Goal: Task Accomplishment & Management: Use online tool/utility

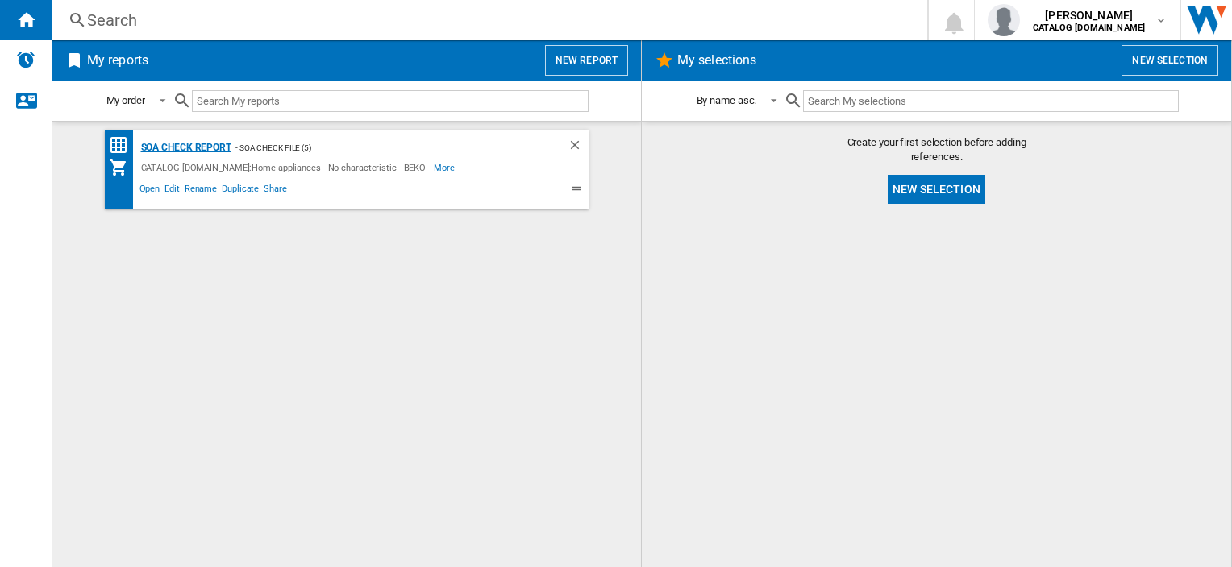
click at [208, 145] on div "SOA Check Report" at bounding box center [184, 148] width 94 height 20
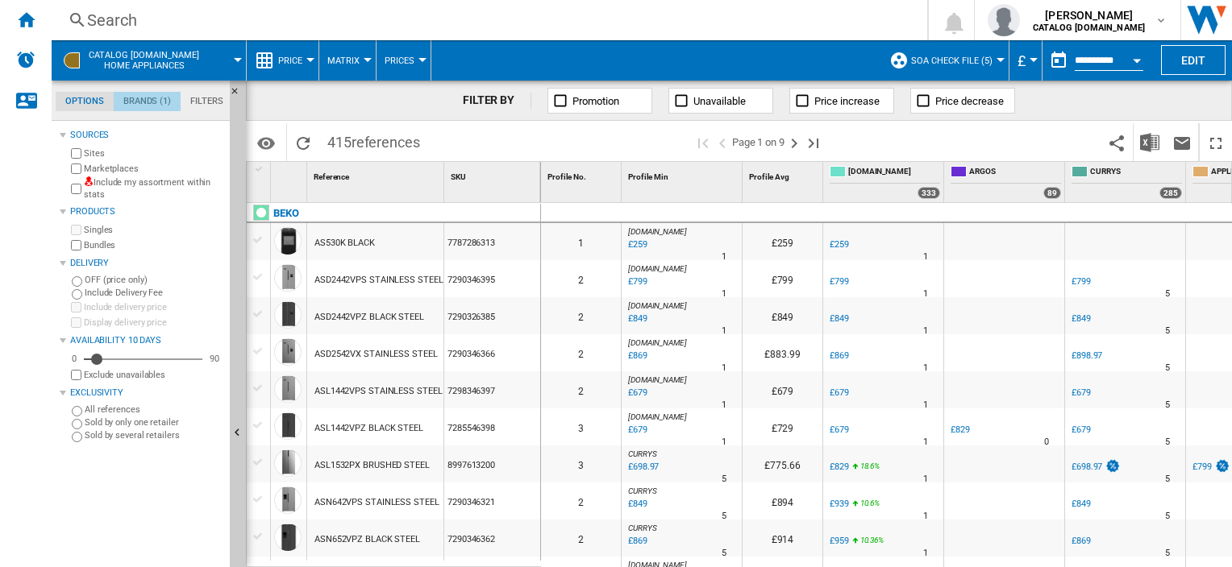
click at [151, 104] on md-tab-item "Brands (1)" at bounding box center [147, 101] width 67 height 19
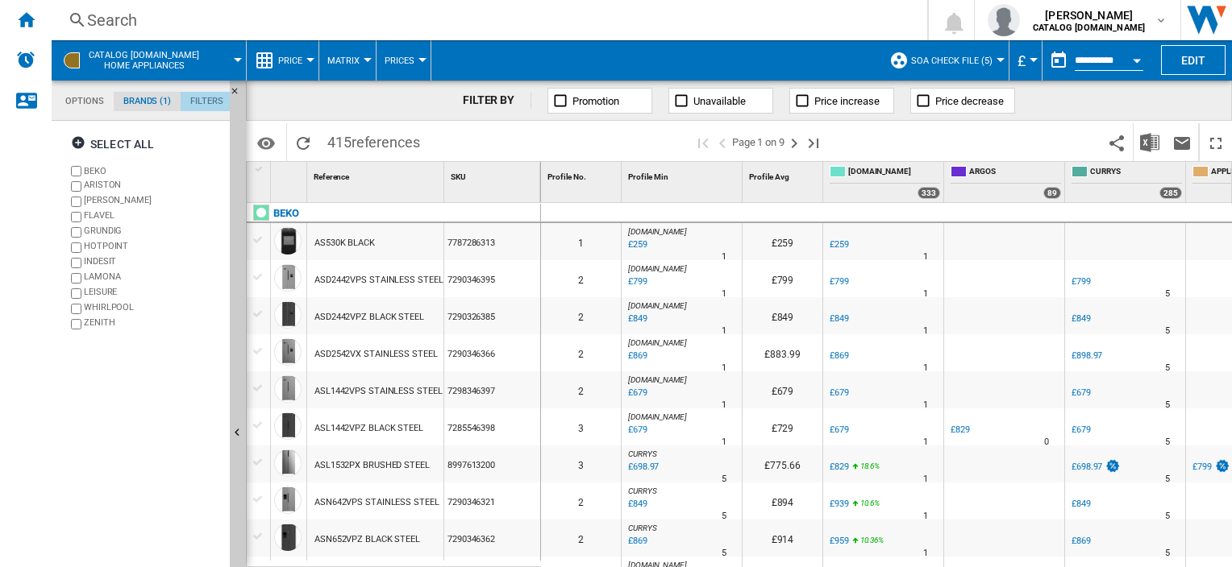
click at [208, 102] on md-tab-item "Filters" at bounding box center [207, 101] width 52 height 19
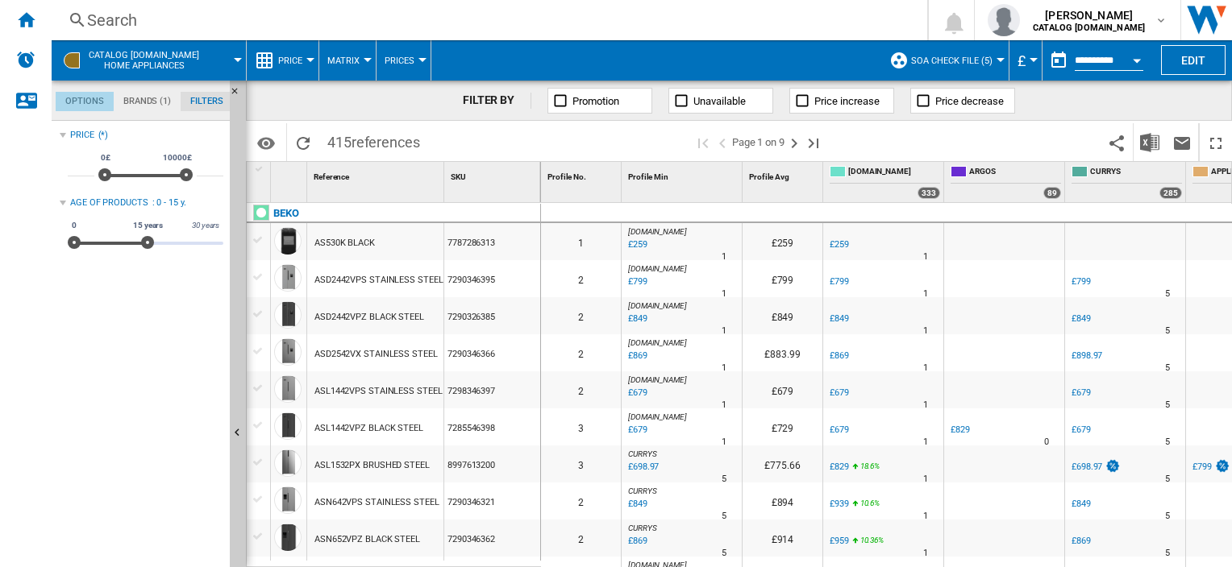
click at [84, 96] on md-tab-item "Options" at bounding box center [85, 101] width 58 height 19
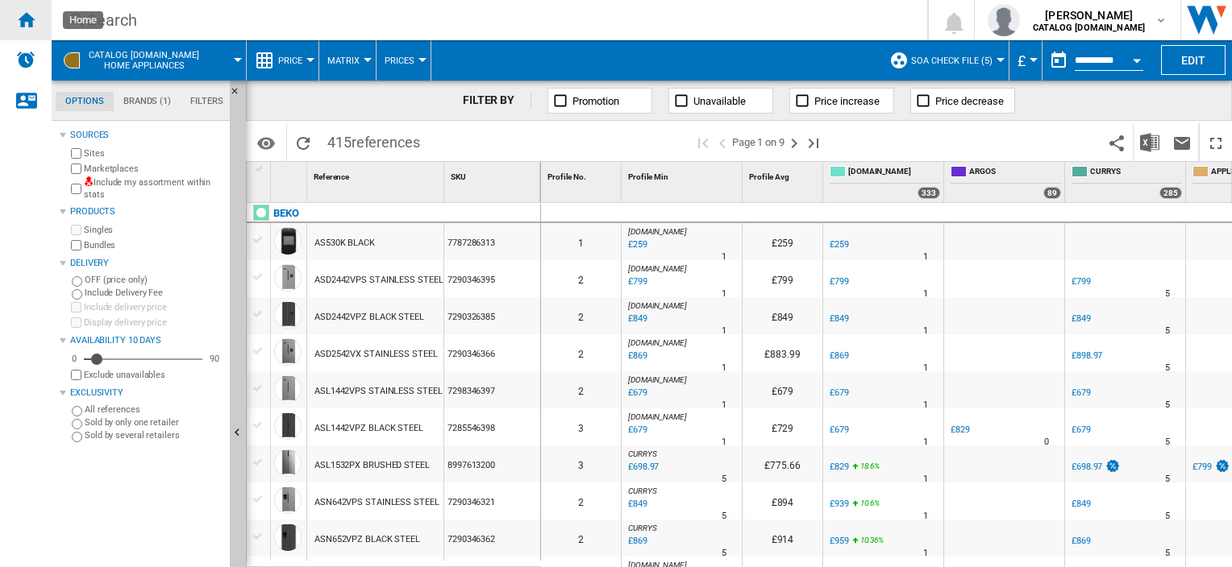
click at [31, 19] on ng-md-icon "Home" at bounding box center [25, 19] width 19 height 19
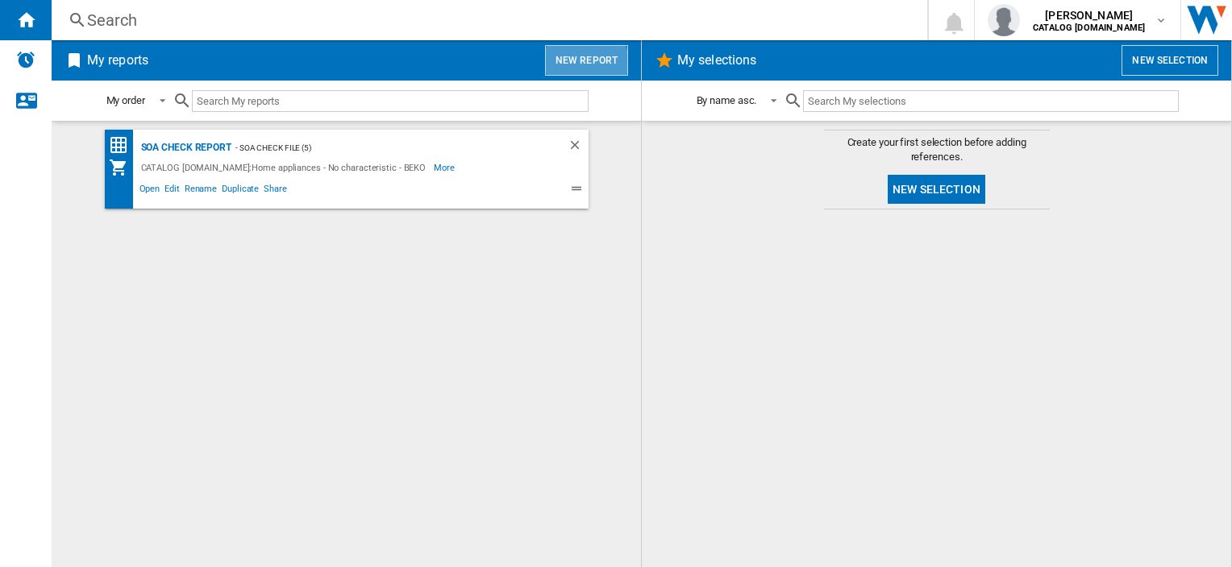
click at [582, 66] on button "New report" at bounding box center [586, 60] width 83 height 31
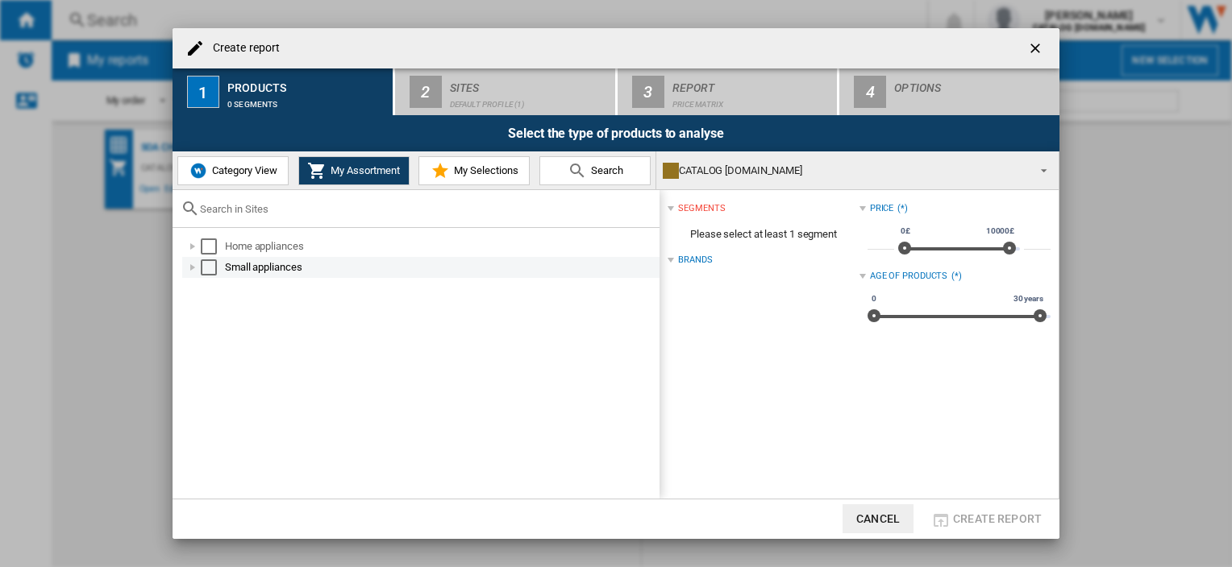
click at [212, 272] on div "Select" at bounding box center [209, 268] width 16 height 16
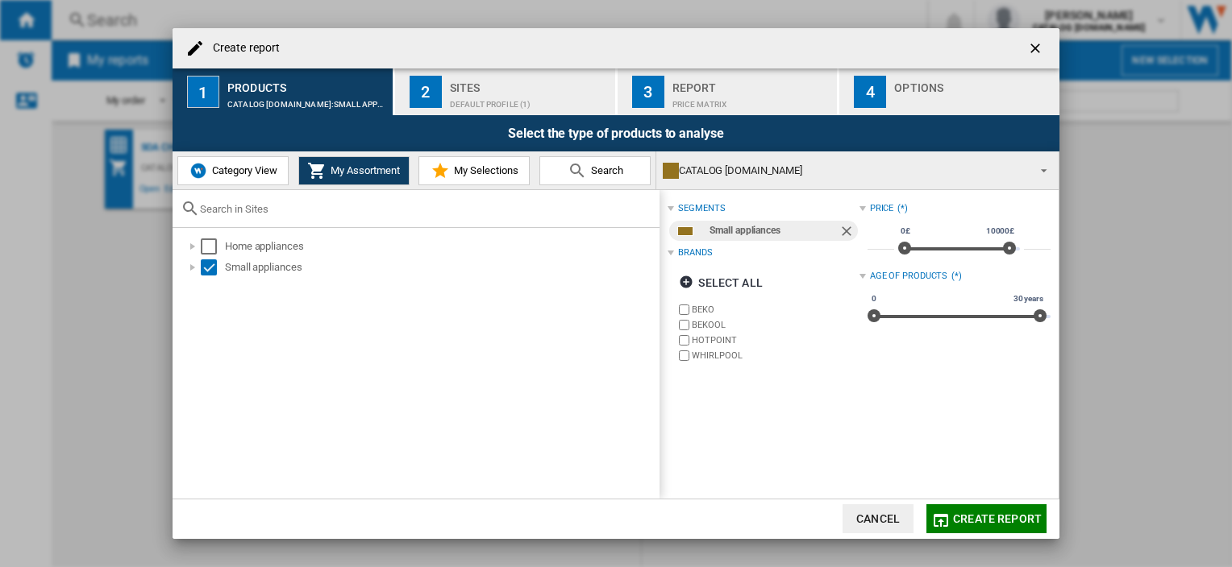
click at [460, 178] on button "My Selections" at bounding box center [473, 170] width 111 height 29
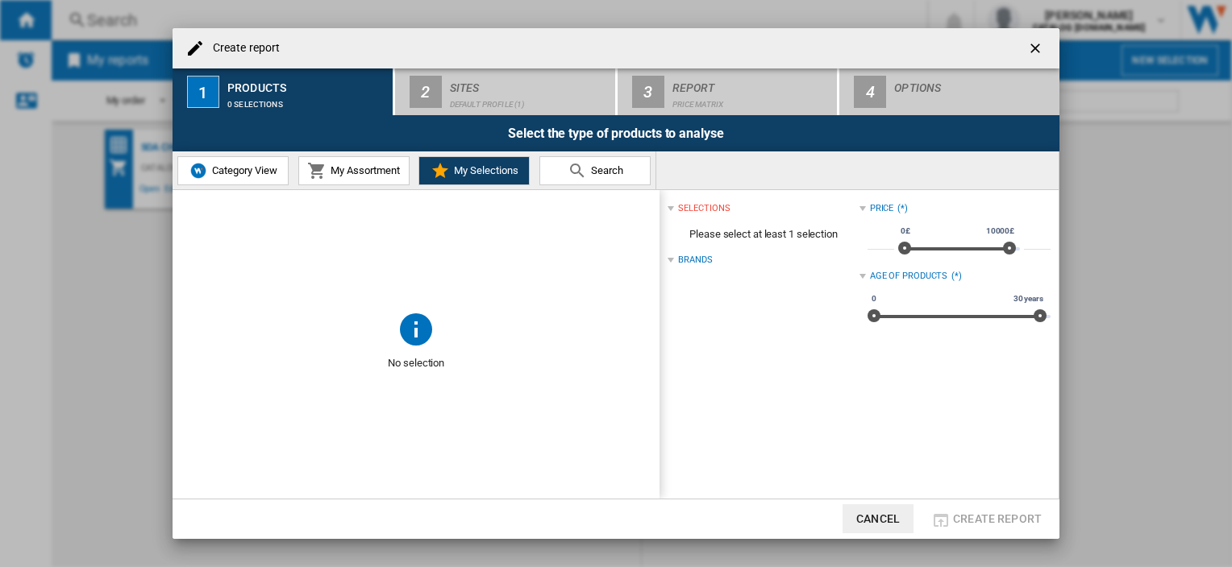
click at [583, 174] on md-icon at bounding box center [576, 170] width 19 height 19
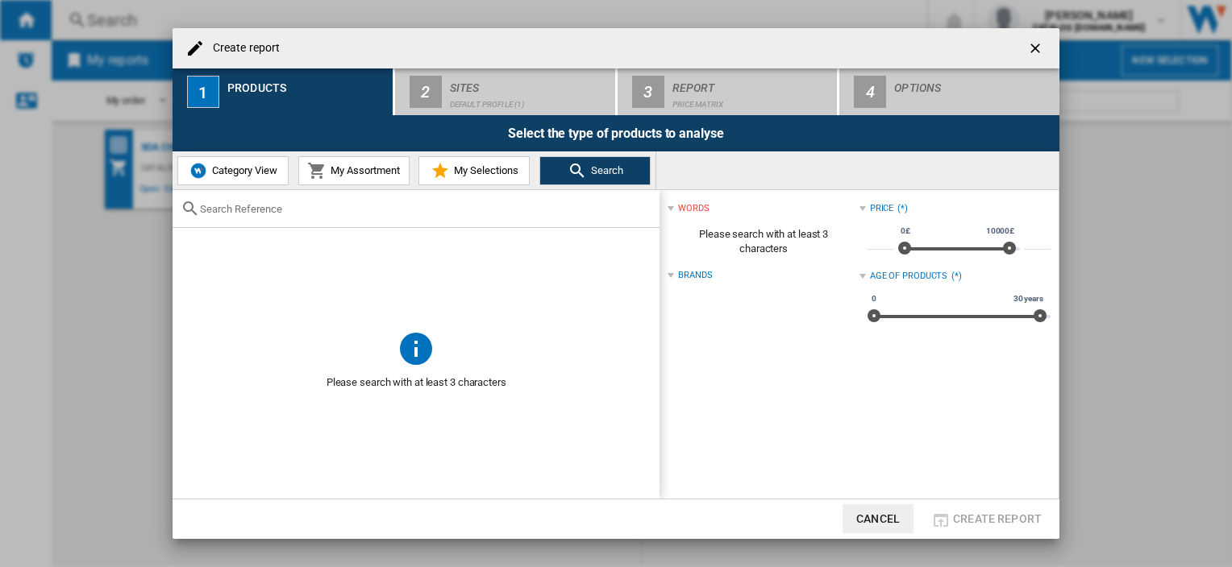
click at [377, 173] on span "My Assortment" at bounding box center [362, 170] width 73 height 12
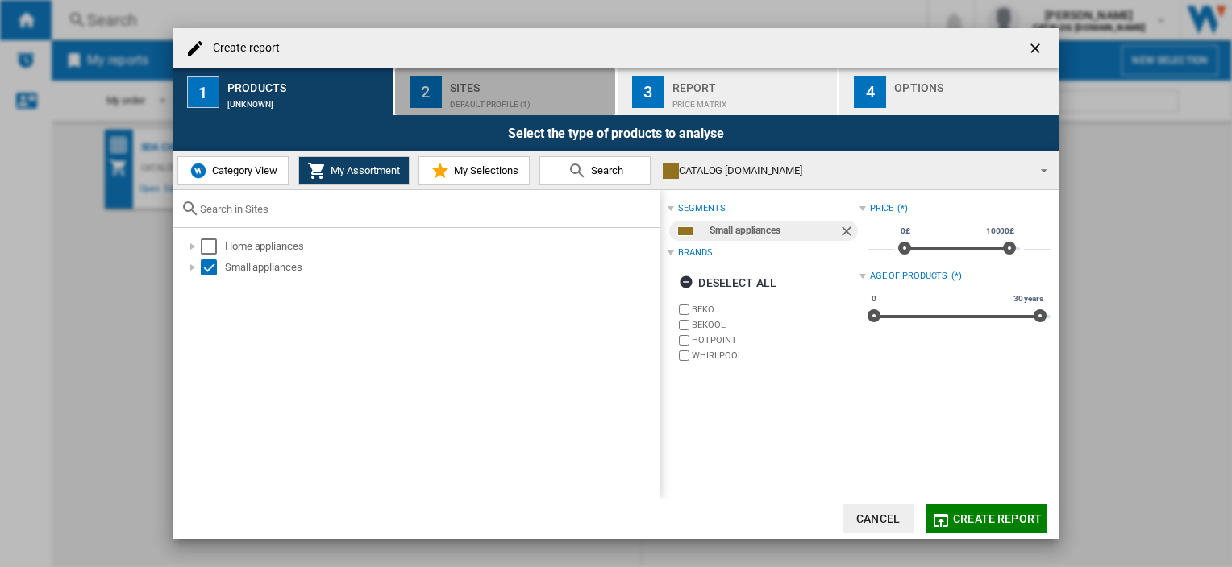
click at [475, 78] on div "Sites" at bounding box center [529, 83] width 159 height 17
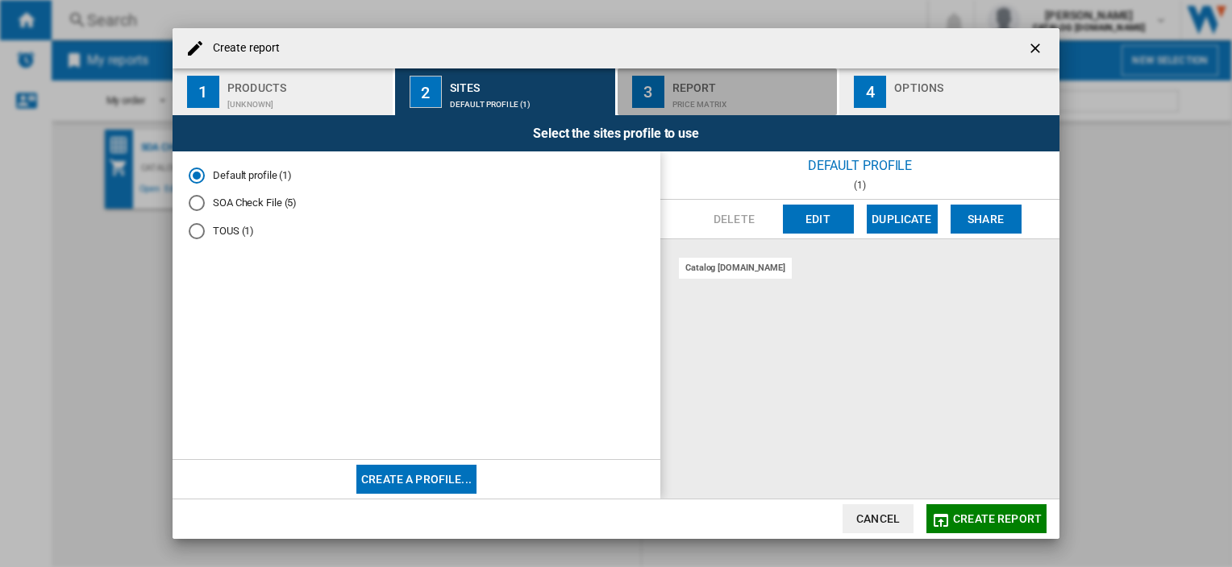
click at [749, 98] on div "Price Matrix" at bounding box center [751, 100] width 159 height 17
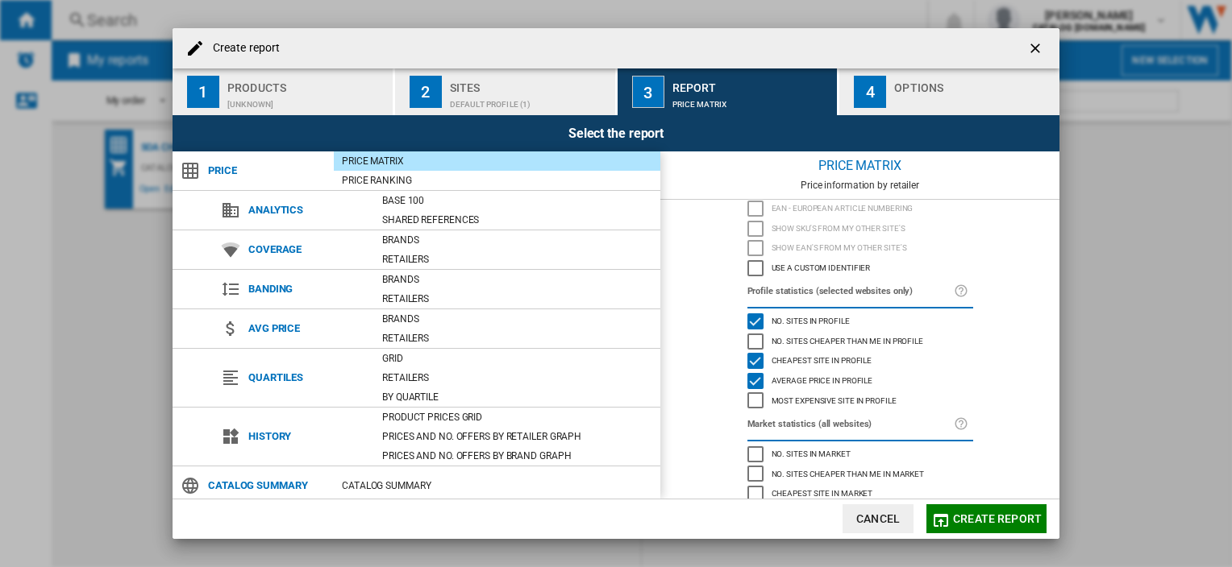
scroll to position [57, 0]
click at [754, 267] on div "Use a custom identifier" at bounding box center [755, 266] width 16 height 16
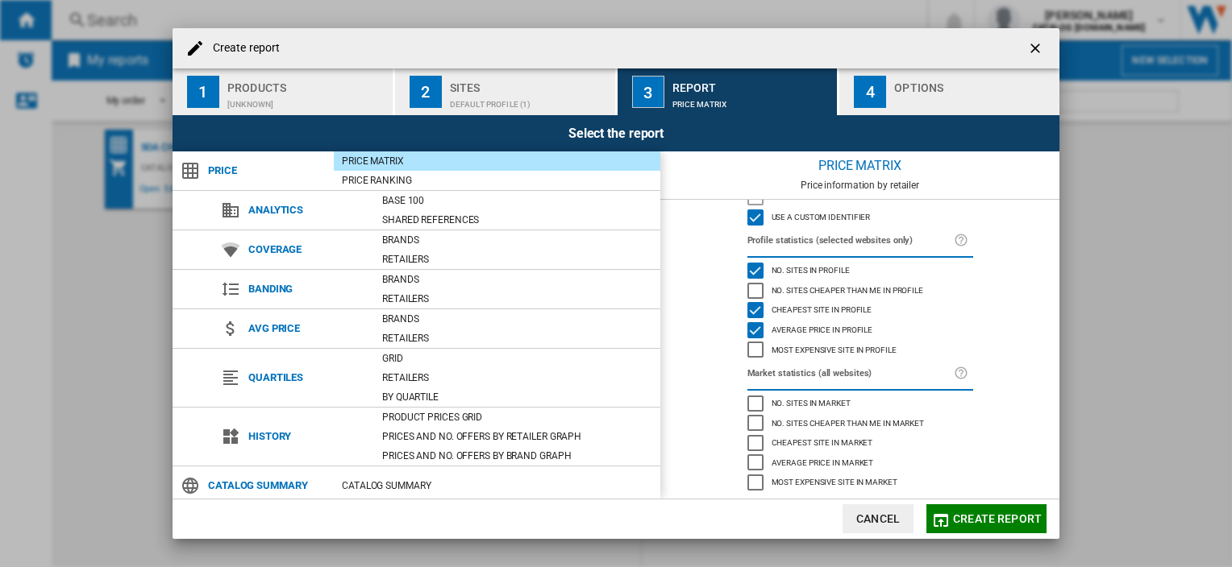
scroll to position [114, 0]
click at [926, 90] on div "Options" at bounding box center [973, 83] width 159 height 17
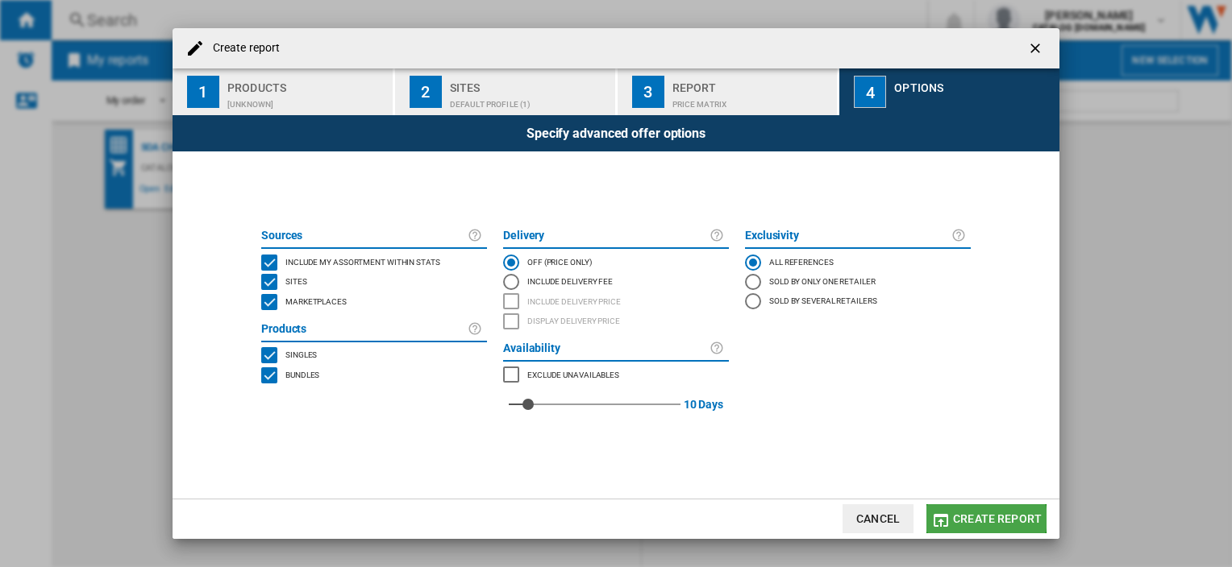
click at [979, 519] on span "Create report" at bounding box center [997, 519] width 89 height 13
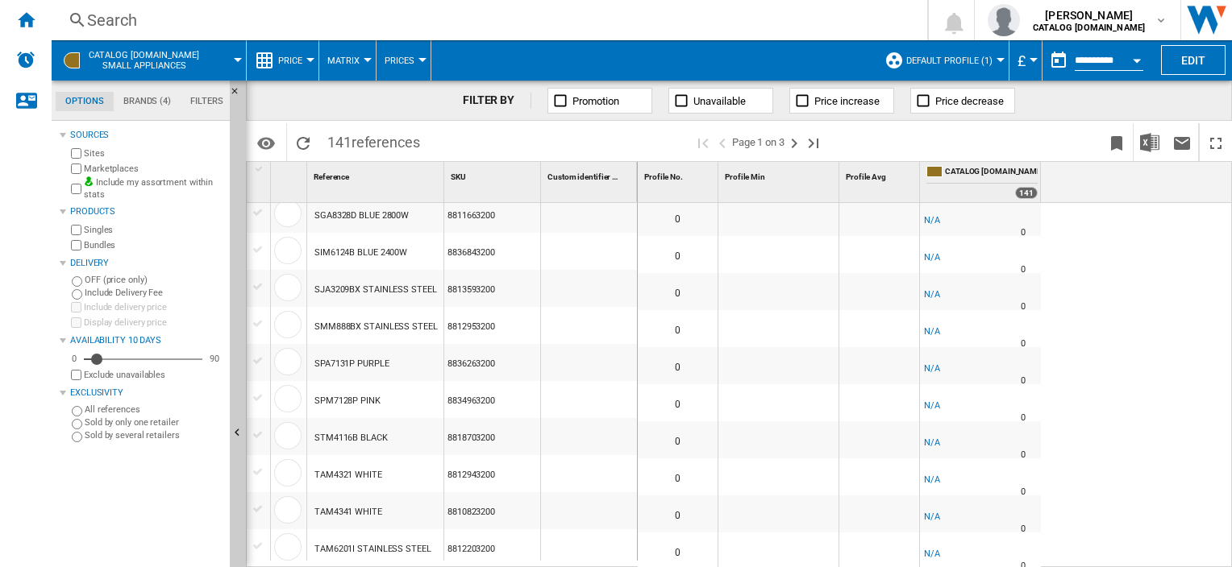
scroll to position [1509, 0]
click at [751, 472] on div at bounding box center [778, 477] width 120 height 37
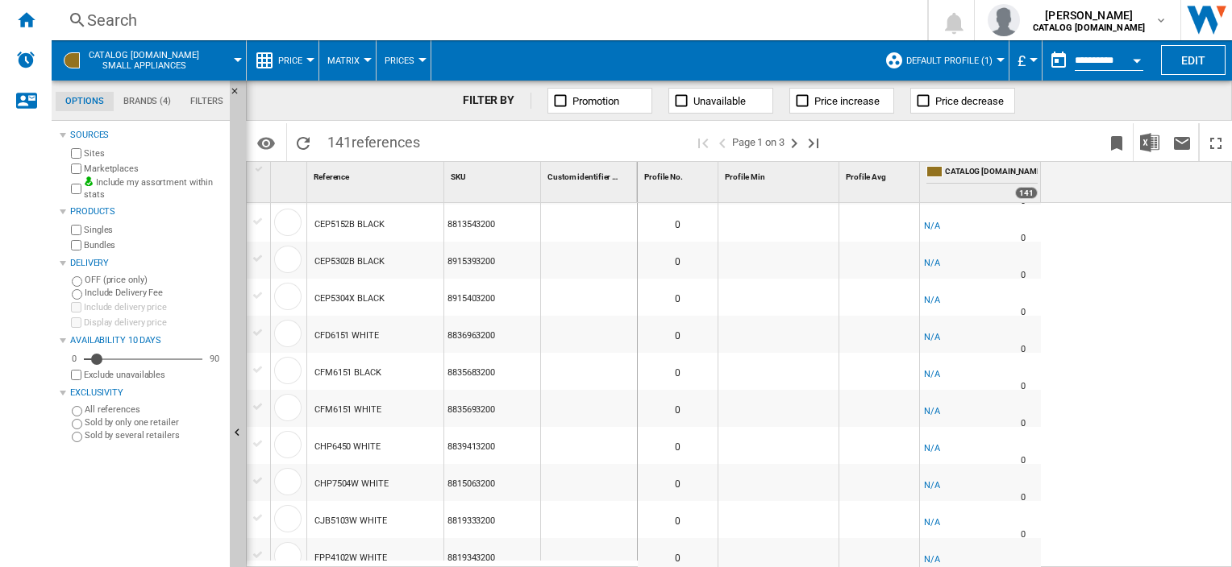
scroll to position [0, 0]
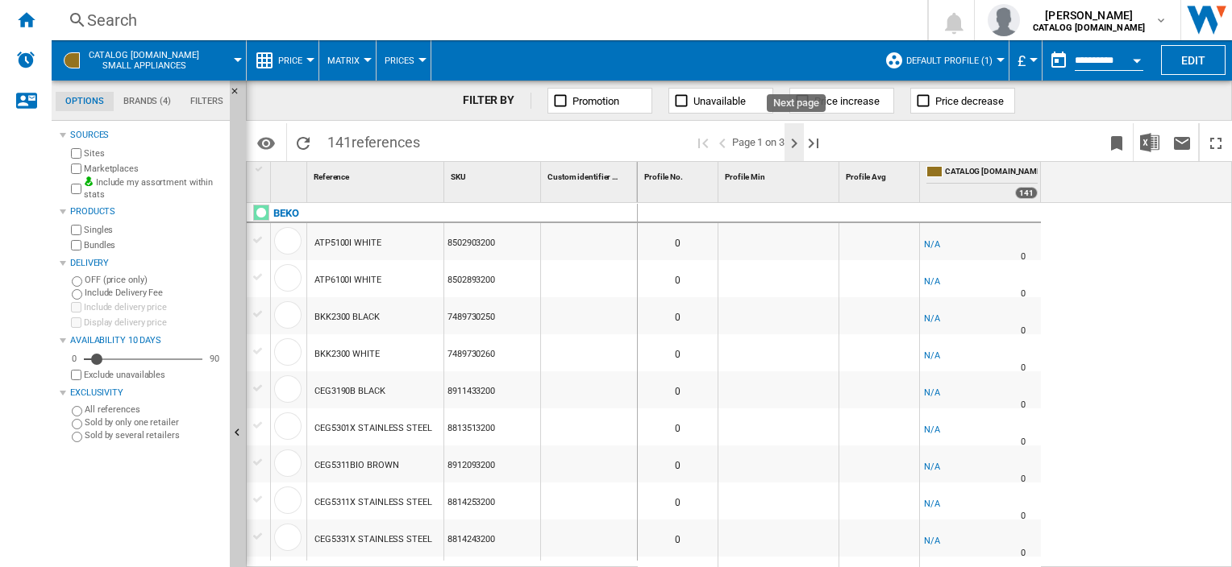
click at [790, 139] on ng-md-icon "Next page" at bounding box center [793, 143] width 19 height 19
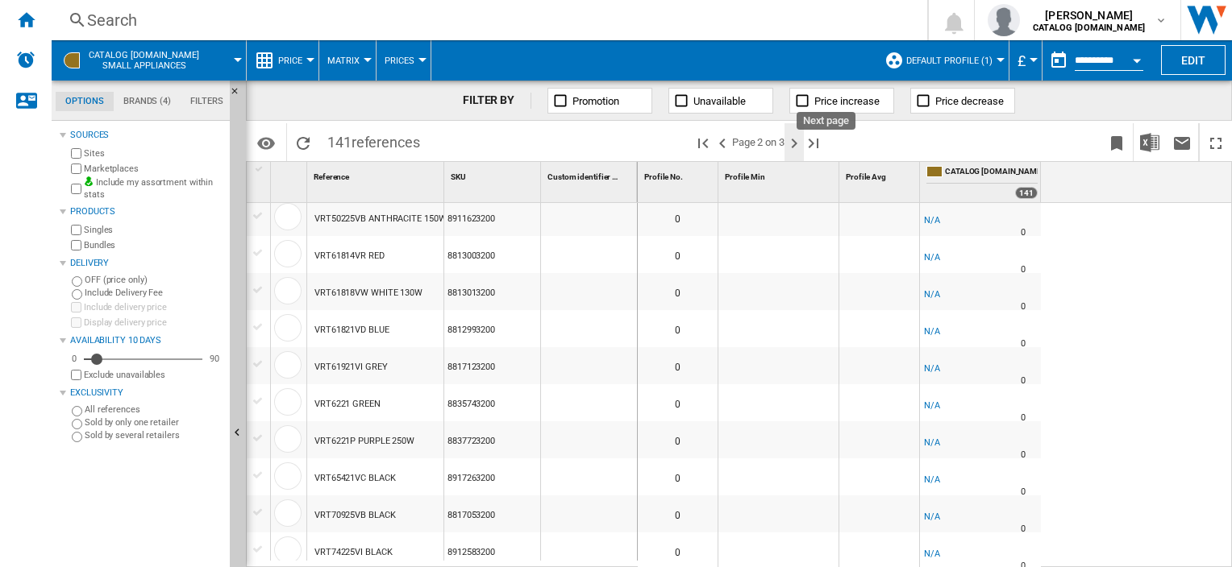
click at [788, 142] on ng-md-icon "Next page" at bounding box center [793, 143] width 19 height 19
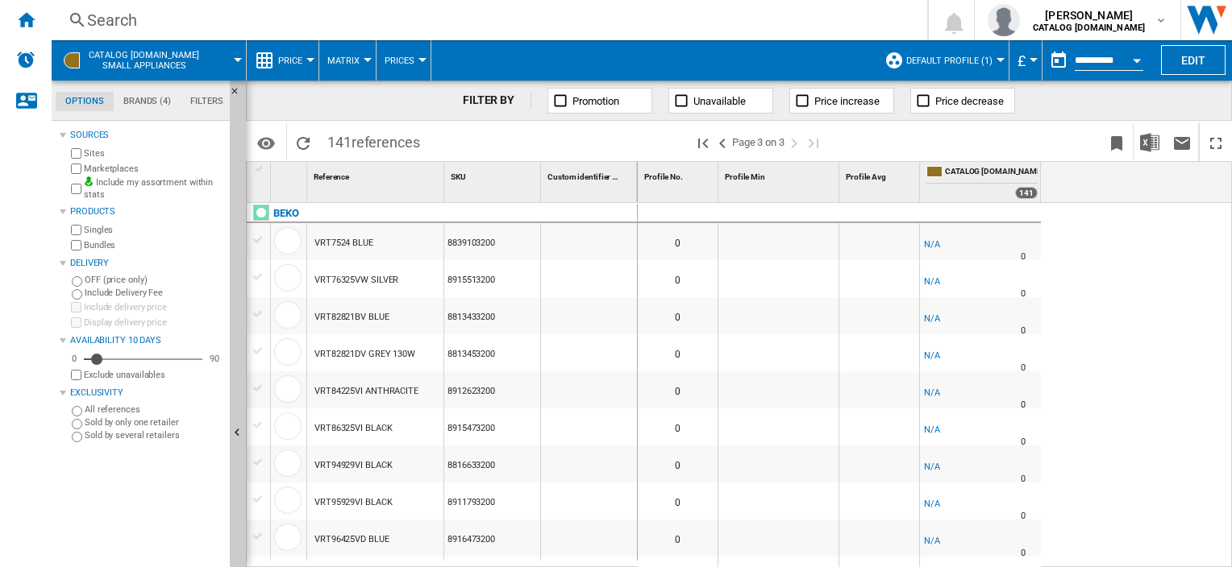
click at [372, 281] on div "VRT76325VW SILVER" at bounding box center [356, 280] width 84 height 37
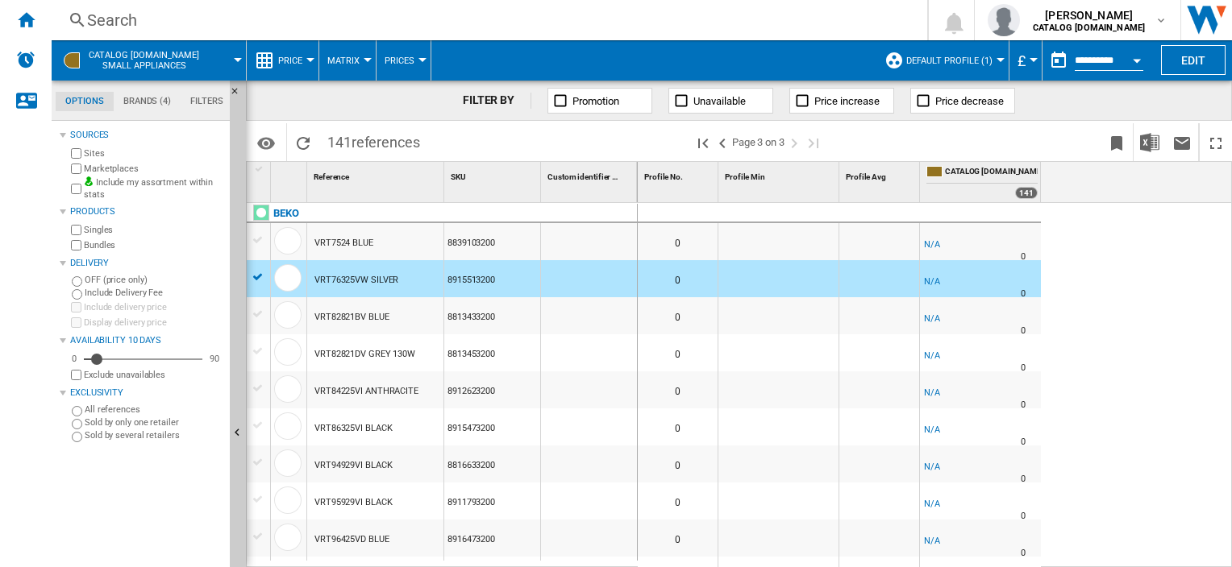
click at [372, 281] on div "VRT76325VW SILVER" at bounding box center [356, 280] width 84 height 37
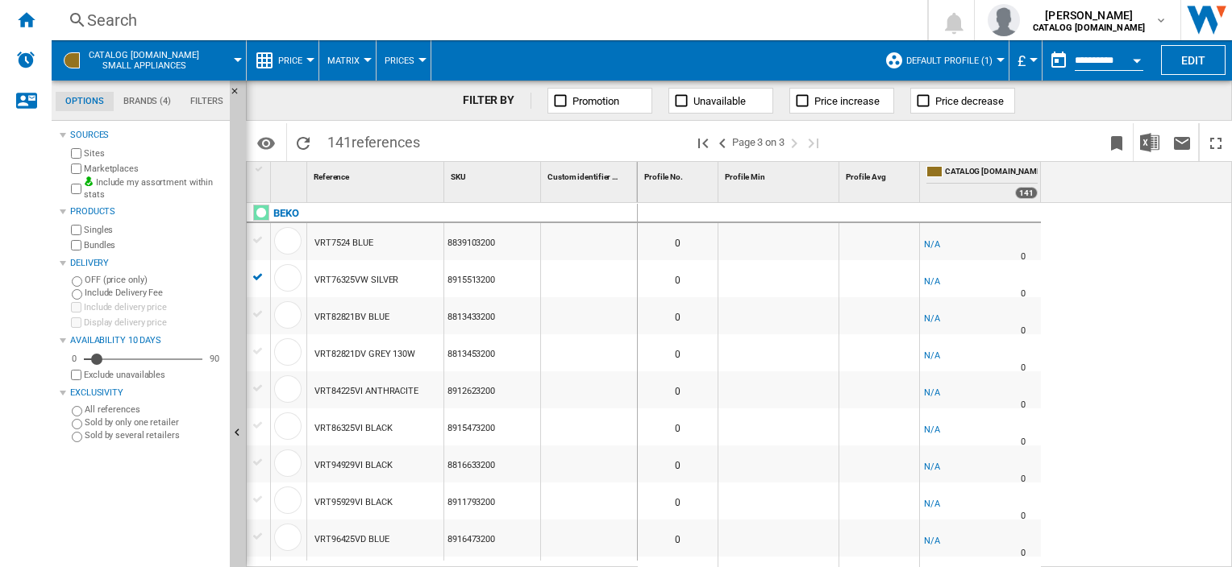
click at [372, 281] on div "VRT76325VW SILVER" at bounding box center [356, 280] width 84 height 37
